Goal: Task Accomplishment & Management: Manage account settings

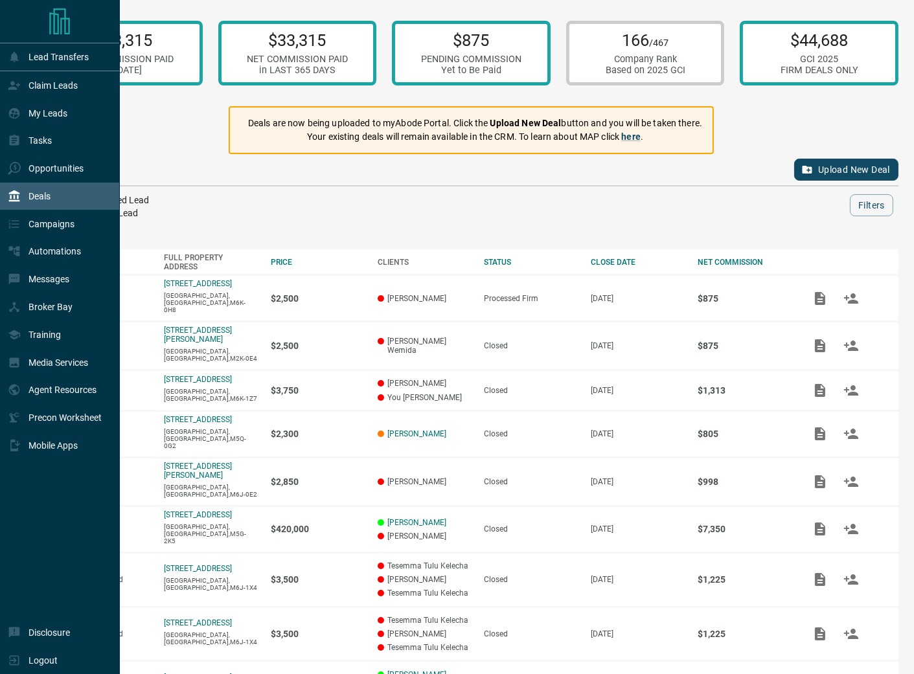
click at [47, 91] on p "Claim Leads" at bounding box center [53, 85] width 49 height 10
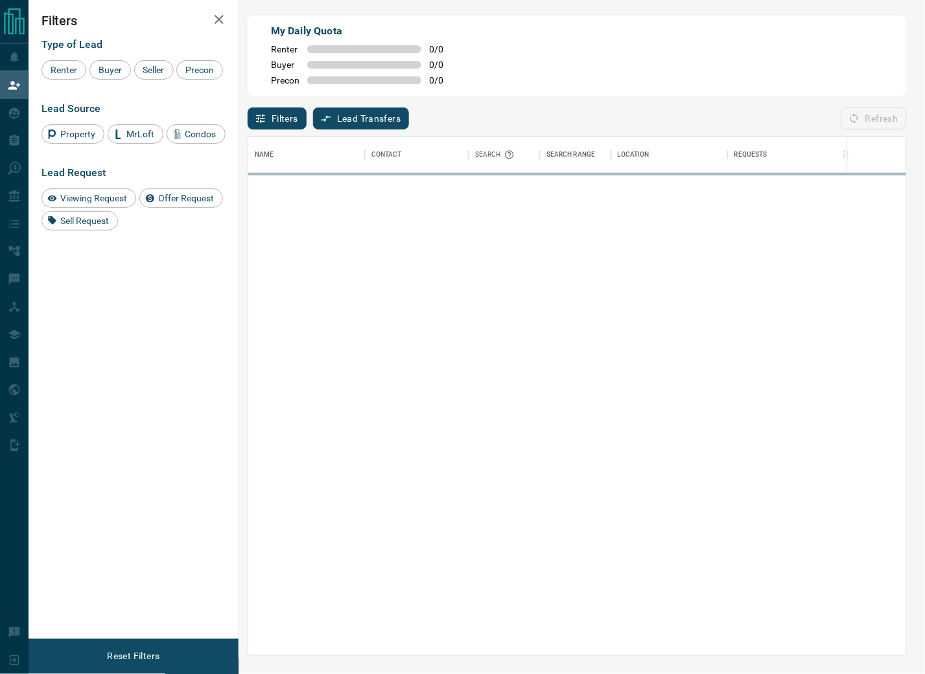
scroll to position [507, 647]
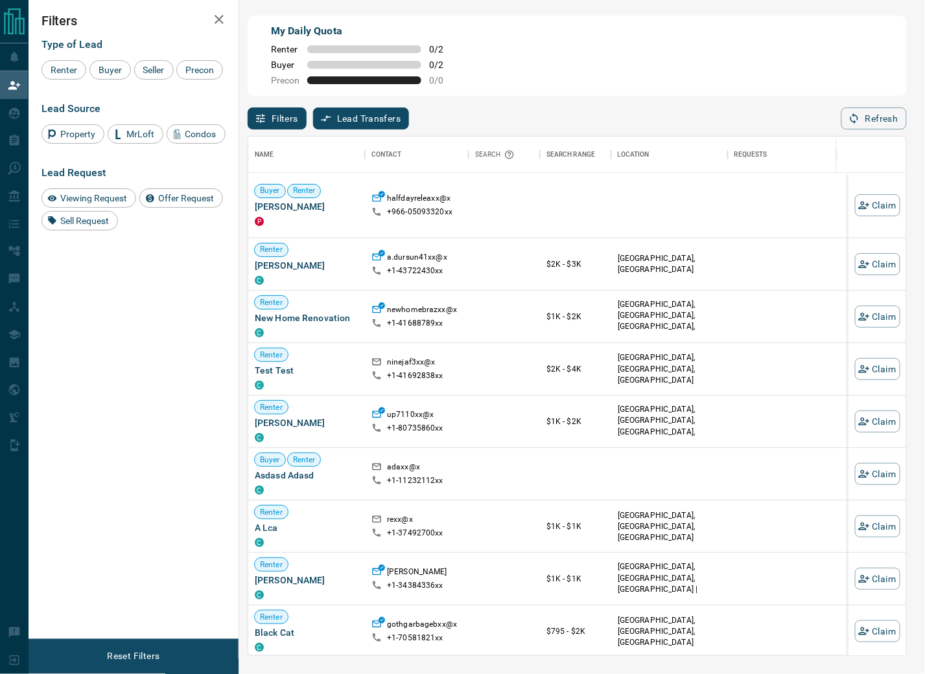
click at [889, 122] on button "Refresh" at bounding box center [873, 119] width 65 height 22
click at [890, 122] on button "Refresh" at bounding box center [873, 119] width 65 height 22
click at [883, 124] on button "Refresh" at bounding box center [873, 119] width 65 height 22
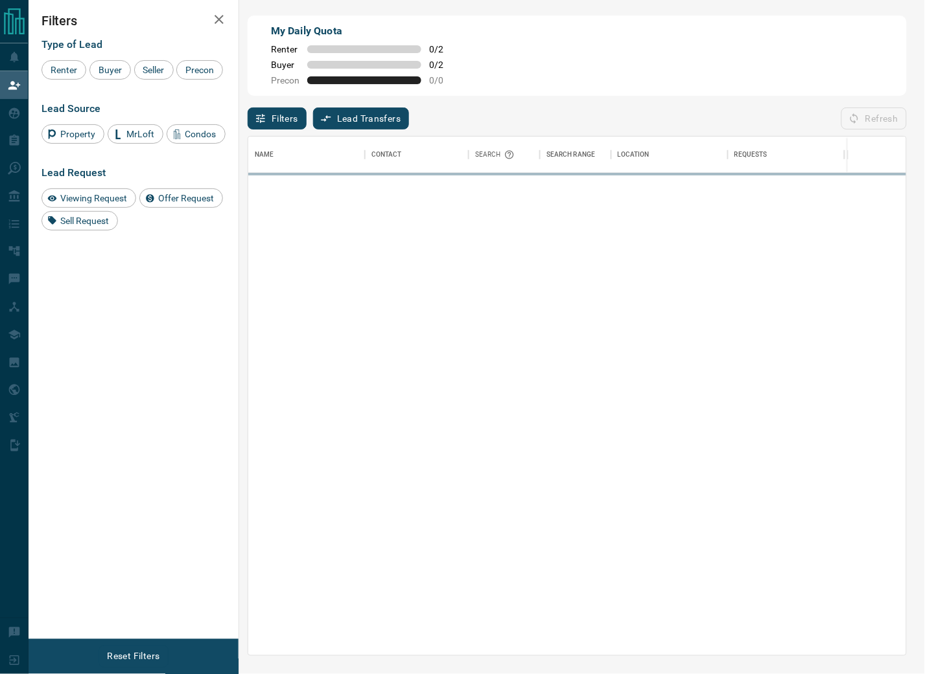
click at [687, 108] on div "Filters Lead Transfers 0 Refresh" at bounding box center [577, 113] width 659 height 34
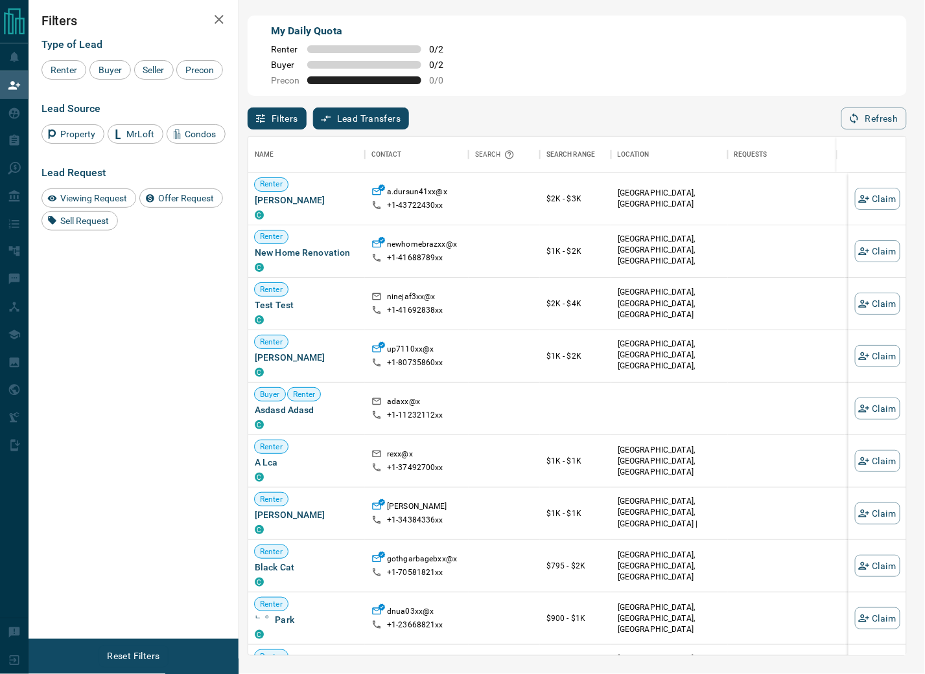
click at [823, 92] on div "My Daily Quota Renter 0 / 2 Buyer 0 / 2 Precon 0 / 0" at bounding box center [577, 56] width 659 height 80
click at [850, 115] on icon "button" at bounding box center [854, 119] width 12 height 12
click at [213, 463] on div "Filters Type of Lead Renter Buyer Seller Precon Lead Source Property MrLoft Con…" at bounding box center [134, 319] width 210 height 639
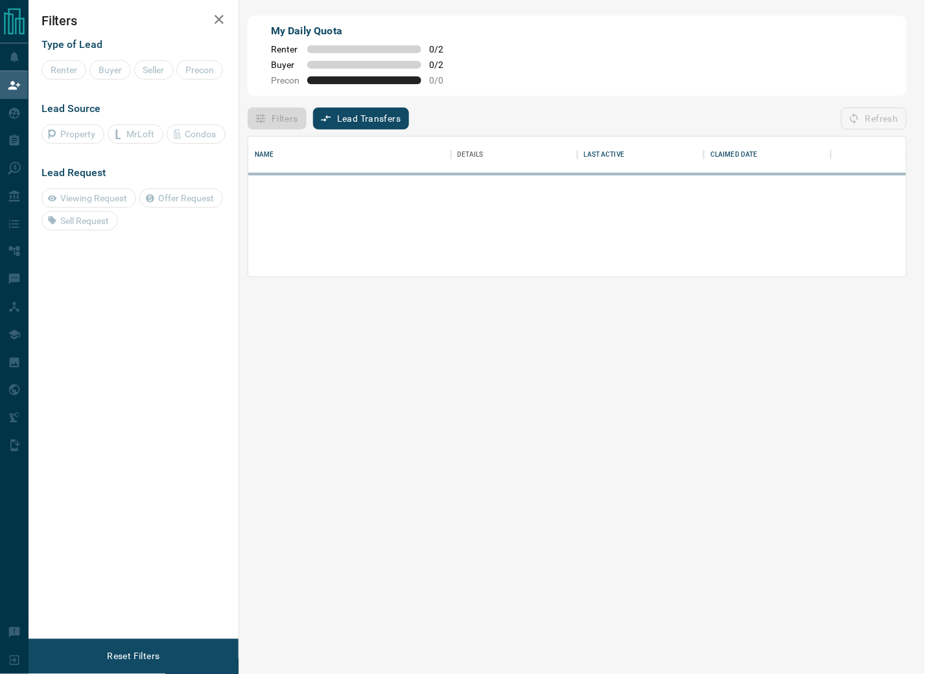
click at [671, 30] on div "My Daily Quota Renter 0 / 2 Buyer 0 / 2 Precon 0 / 0" at bounding box center [577, 56] width 659 height 80
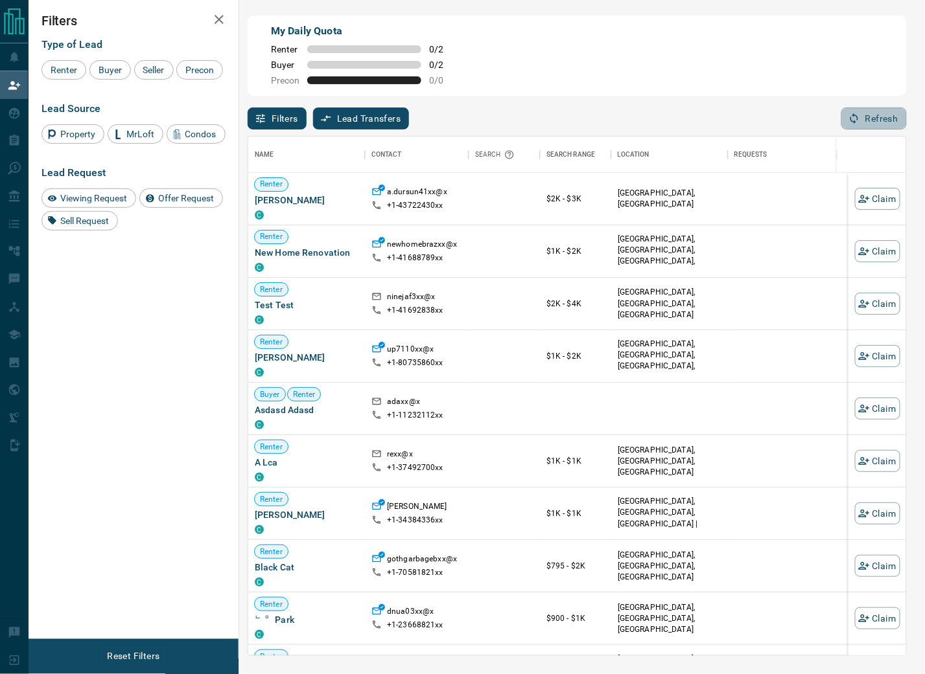
click at [871, 122] on button "Refresh" at bounding box center [873, 119] width 65 height 22
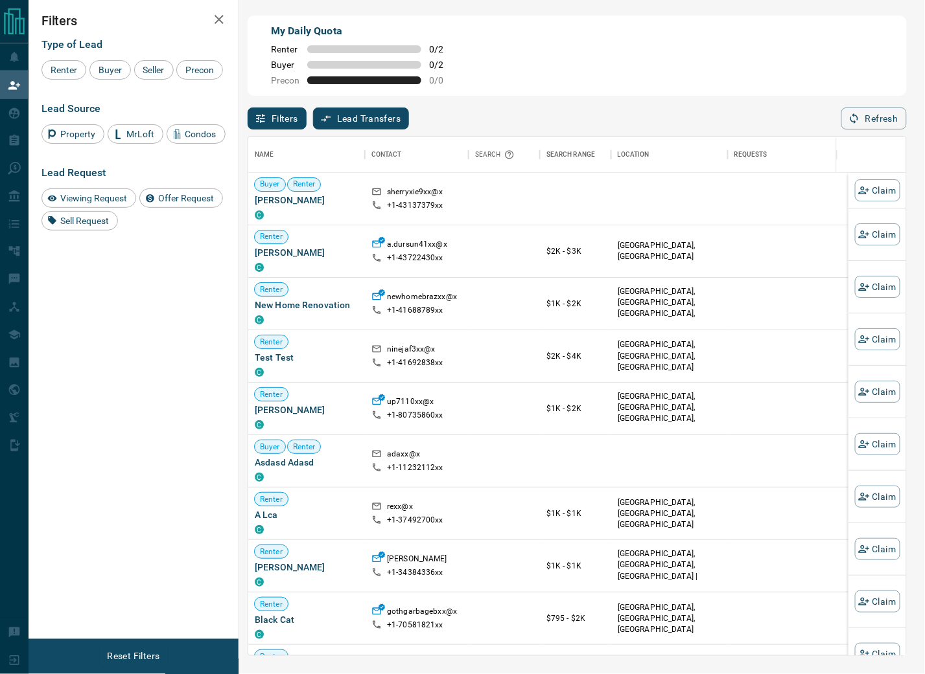
click at [82, 478] on div "Filters Type of Lead Renter Buyer Seller Precon Lead Source Property MrLoft Con…" at bounding box center [134, 319] width 210 height 639
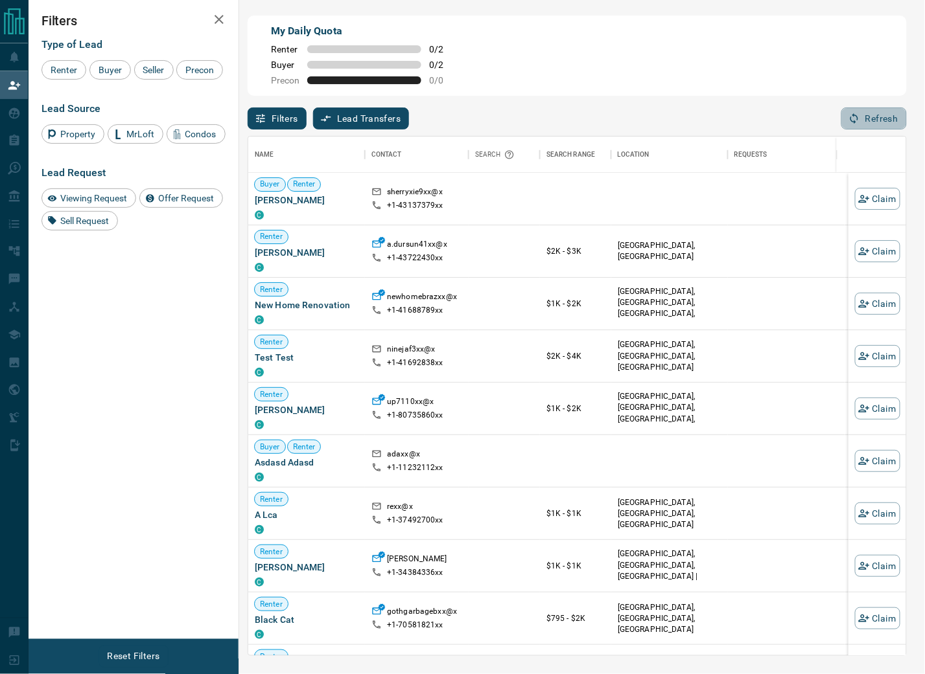
click at [890, 112] on button "Refresh" at bounding box center [873, 119] width 65 height 22
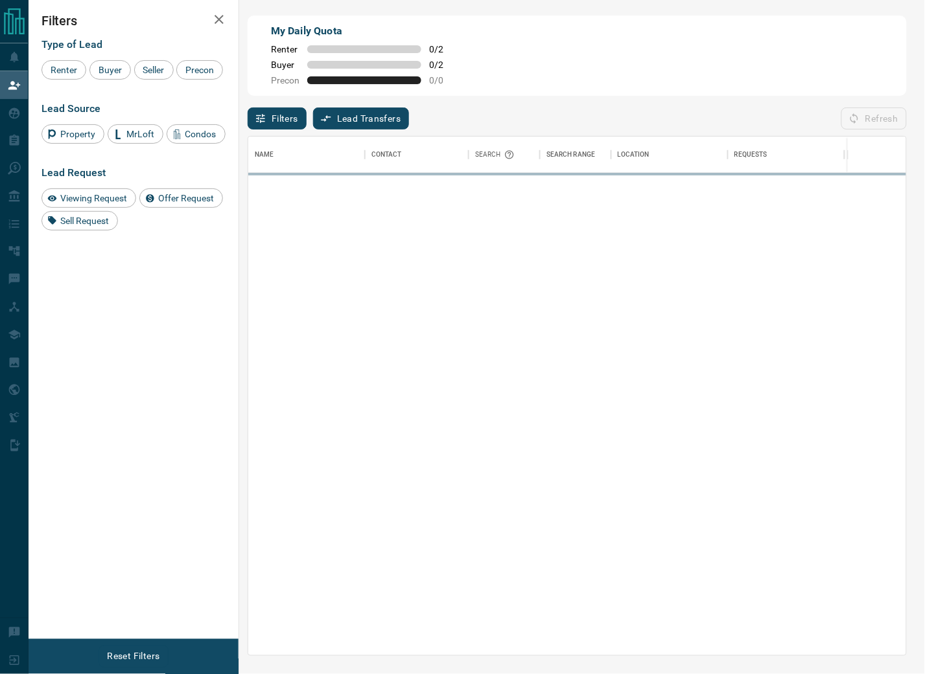
click at [693, 71] on div "My Daily Quota Renter 0 / 2 Buyer 0 / 2 Precon 0 / 0" at bounding box center [577, 56] width 659 height 80
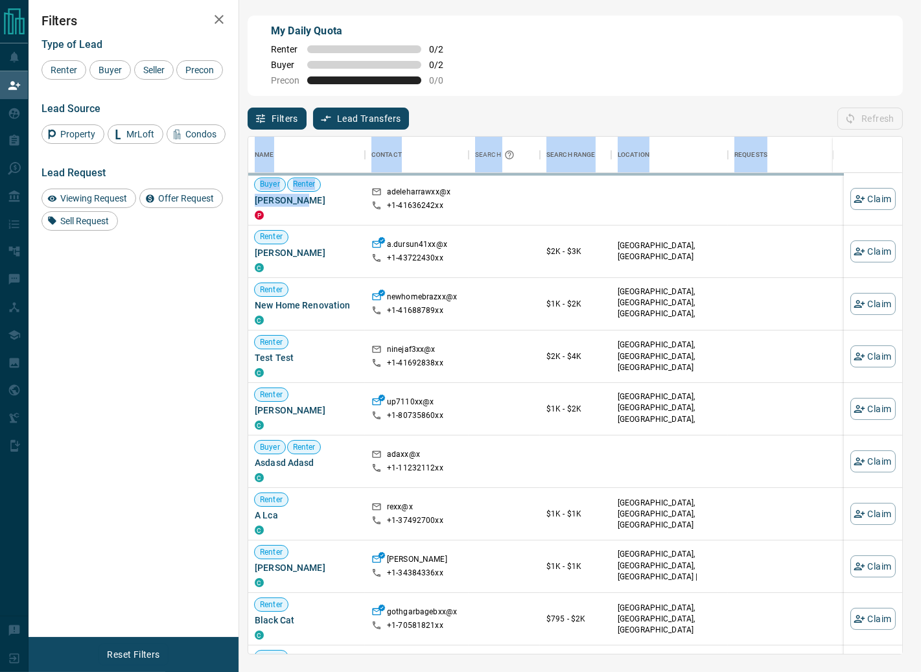
scroll to position [506, 643]
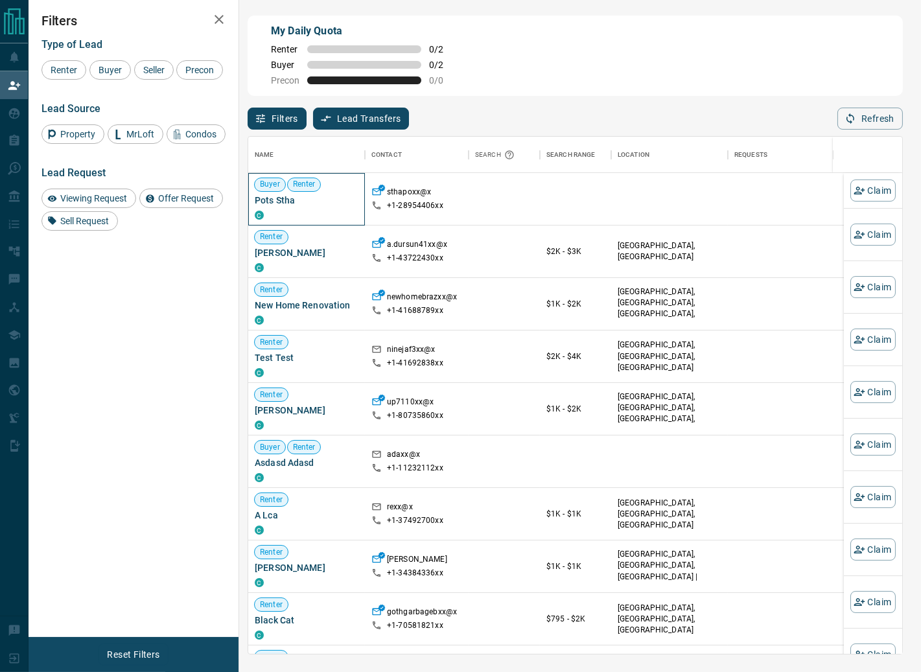
click at [306, 214] on div "C" at bounding box center [307, 214] width 104 height 10
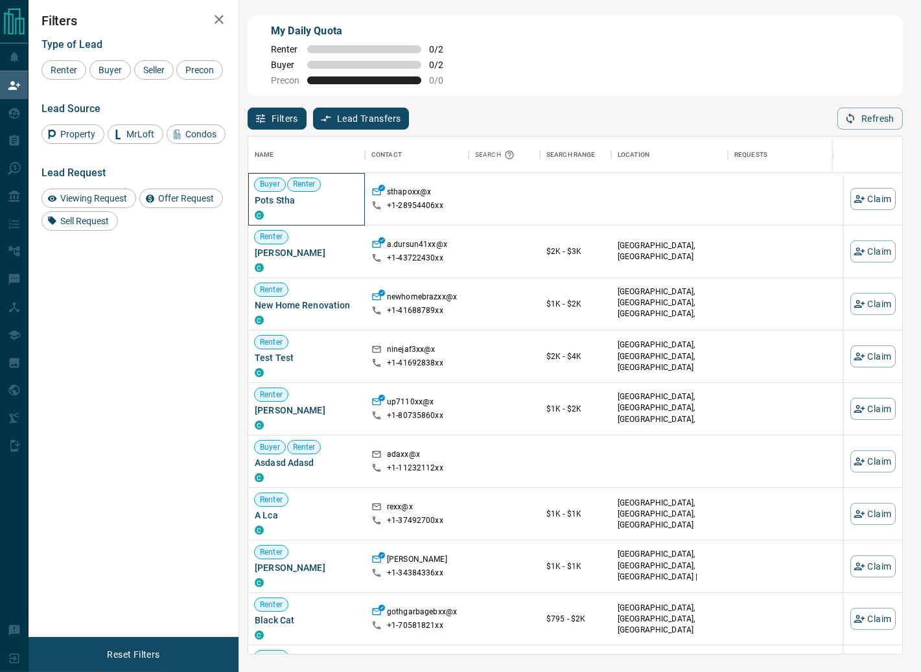
click at [290, 202] on span "Pots Stha" at bounding box center [307, 200] width 104 height 13
click at [847, 117] on div "Refresh" at bounding box center [869, 119] width 65 height 22
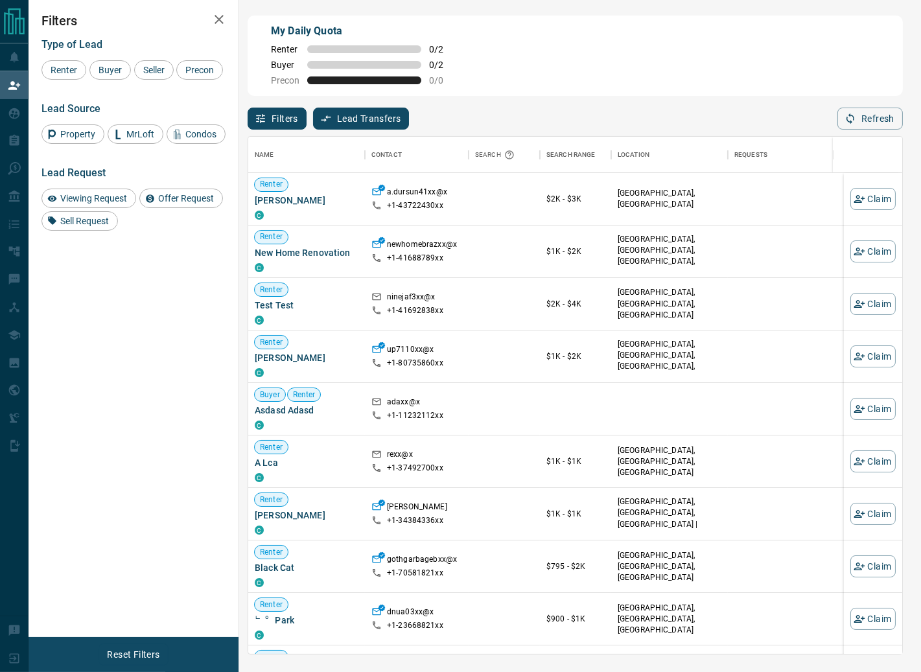
click at [866, 130] on div "Refresh" at bounding box center [869, 119] width 65 height 22
click at [135, 306] on div "Filters Type of Lead Renter Buyer Seller Precon Lead Source Property MrLoft Con…" at bounding box center [134, 318] width 210 height 637
click at [895, 111] on button "Refresh" at bounding box center [867, 119] width 65 height 22
